Goal: Obtain resource: Obtain resource

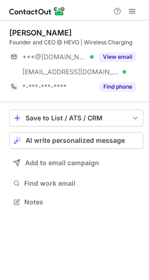
scroll to position [195, 149]
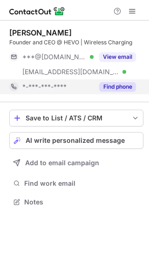
click at [129, 89] on button "Find phone" at bounding box center [117, 86] width 37 height 9
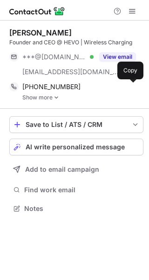
scroll to position [202, 149]
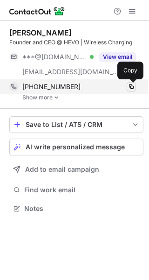
click at [129, 87] on span at bounding box center [131, 86] width 7 height 7
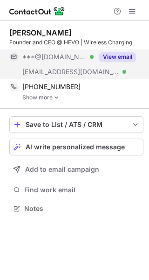
click at [124, 54] on button "View email" at bounding box center [117, 56] width 37 height 9
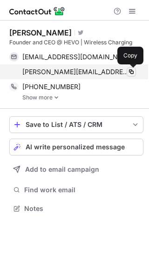
click at [129, 71] on span at bounding box center [131, 71] width 7 height 7
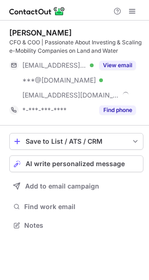
scroll to position [218, 149]
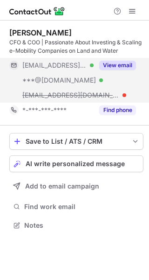
click at [123, 66] on button "View email" at bounding box center [117, 65] width 37 height 9
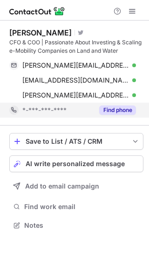
scroll to position [218, 149]
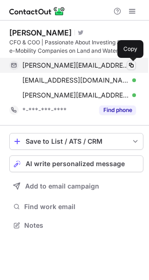
click at [136, 63] on button at bounding box center [131, 65] width 9 height 9
click at [132, 65] on span at bounding box center [131, 65] width 7 height 7
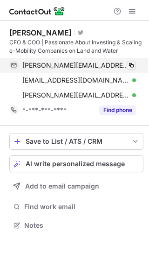
click at [132, 65] on span at bounding box center [131, 65] width 7 height 7
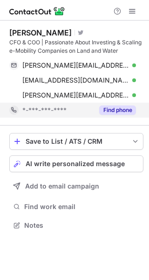
click at [83, 113] on div "*-***-***-****" at bounding box center [57, 110] width 71 height 8
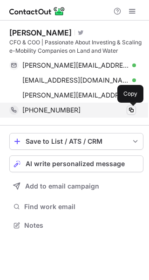
click at [134, 111] on span at bounding box center [131, 109] width 7 height 7
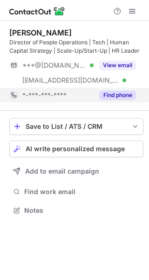
scroll to position [203, 149]
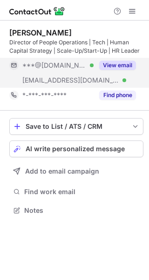
click at [116, 67] on button "View email" at bounding box center [117, 65] width 37 height 9
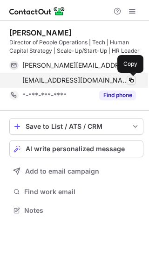
click at [131, 82] on span at bounding box center [131, 80] width 7 height 7
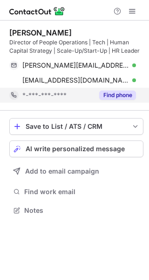
click at [105, 96] on button "Find phone" at bounding box center [117, 95] width 37 height 9
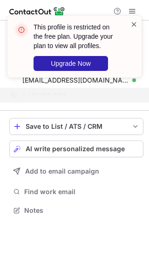
click at [135, 21] on span at bounding box center [134, 24] width 7 height 9
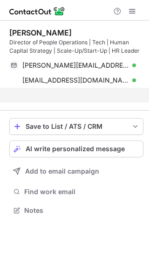
scroll to position [189, 149]
